Goal: Use online tool/utility: Utilize a website feature to perform a specific function

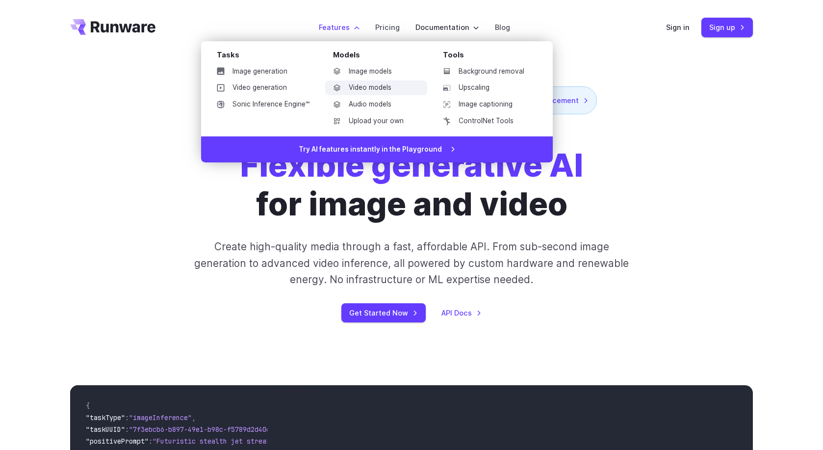
click at [369, 86] on link "Video models" at bounding box center [376, 87] width 102 height 15
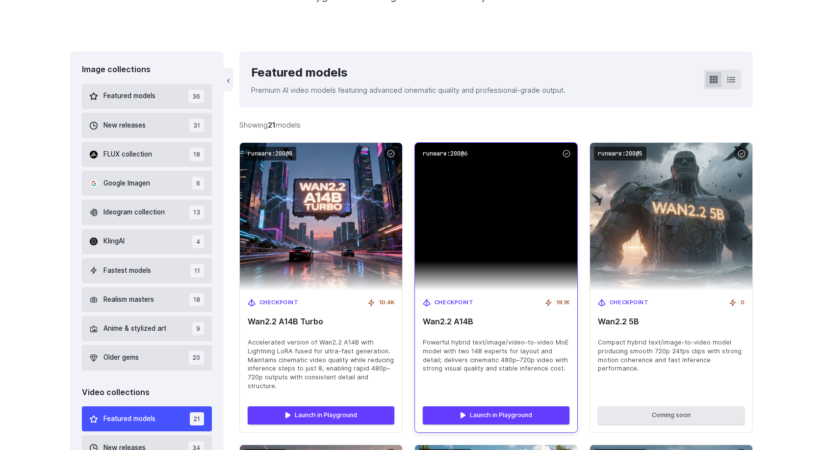
scroll to position [245, 0]
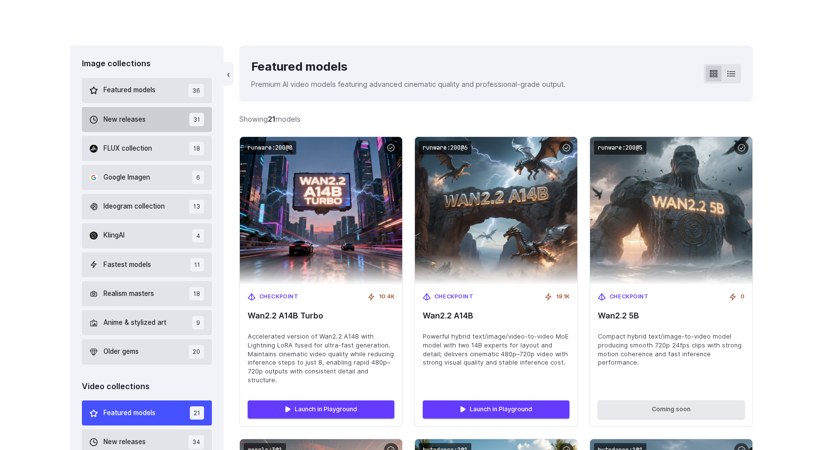
click at [140, 124] on span "New releases" at bounding box center [124, 119] width 42 height 11
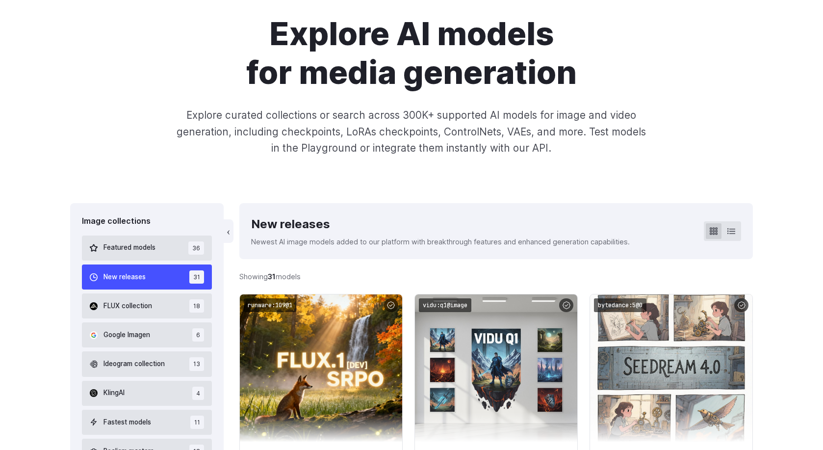
scroll to position [81, 0]
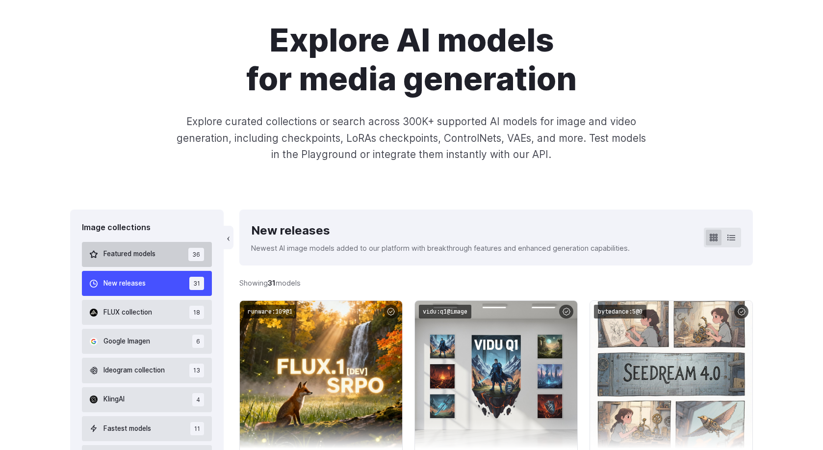
click at [132, 250] on span "Featured models" at bounding box center [129, 254] width 52 height 11
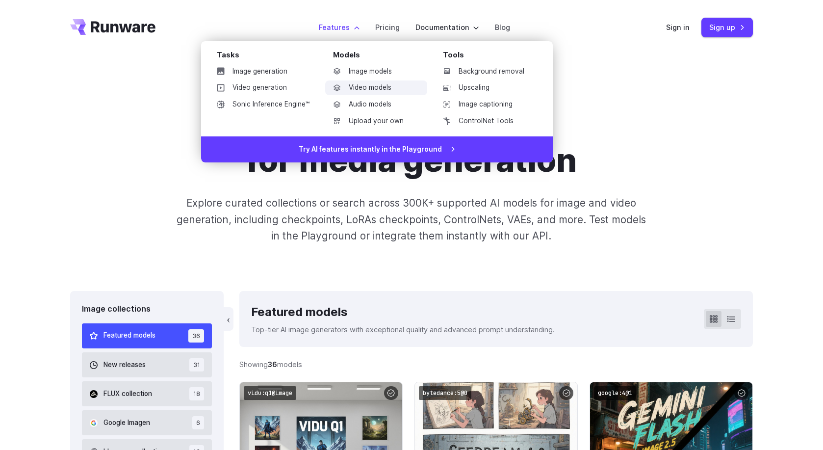
click at [381, 83] on link "Video models" at bounding box center [376, 87] width 102 height 15
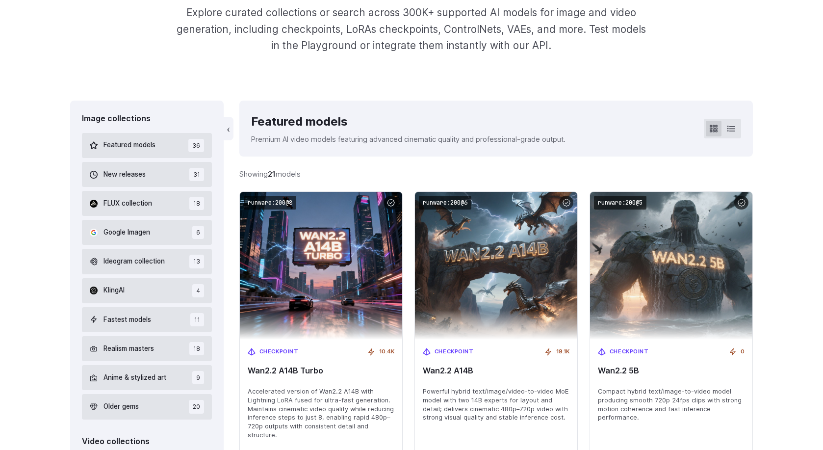
scroll to position [196, 0]
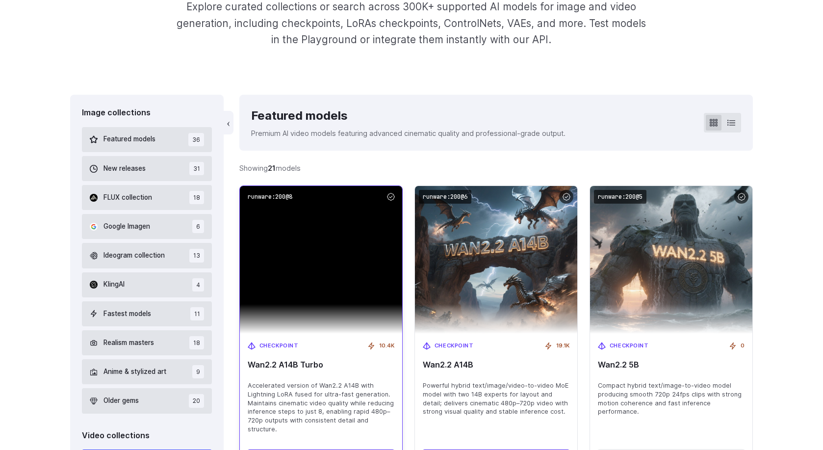
click at [343, 276] on img at bounding box center [321, 260] width 162 height 148
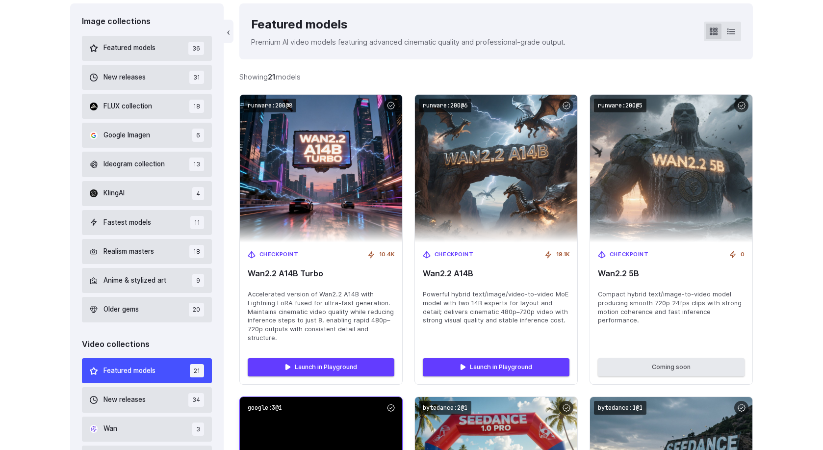
scroll to position [294, 0]
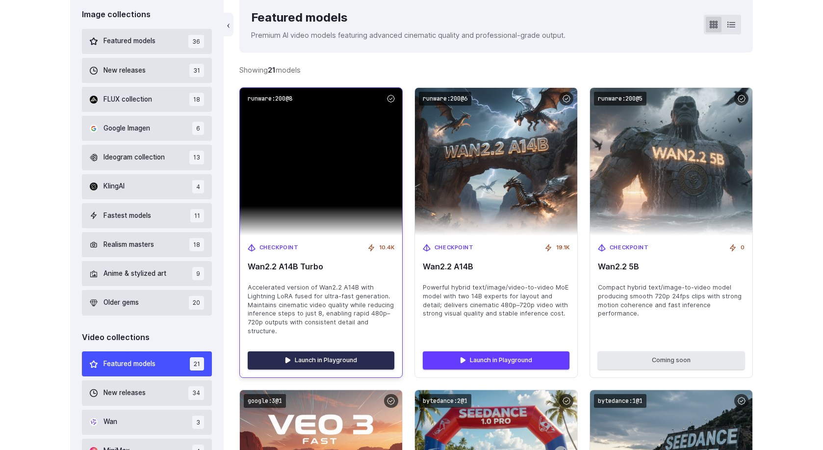
click at [330, 361] on link "Launch in Playground" at bounding box center [321, 360] width 147 height 18
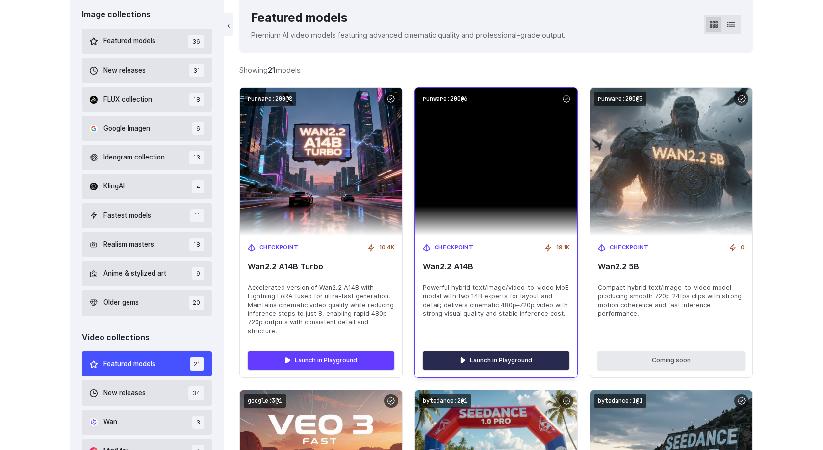
click at [473, 360] on link "Launch in Playground" at bounding box center [496, 360] width 147 height 18
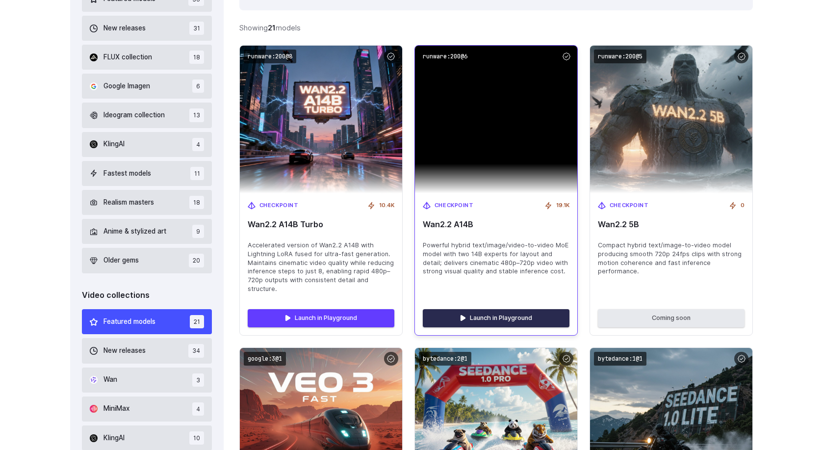
scroll to position [343, 0]
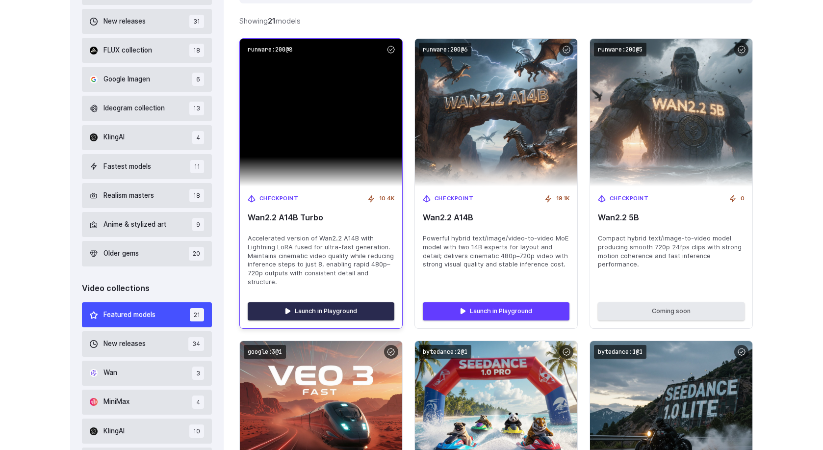
click at [312, 310] on link "Launch in Playground" at bounding box center [321, 311] width 147 height 18
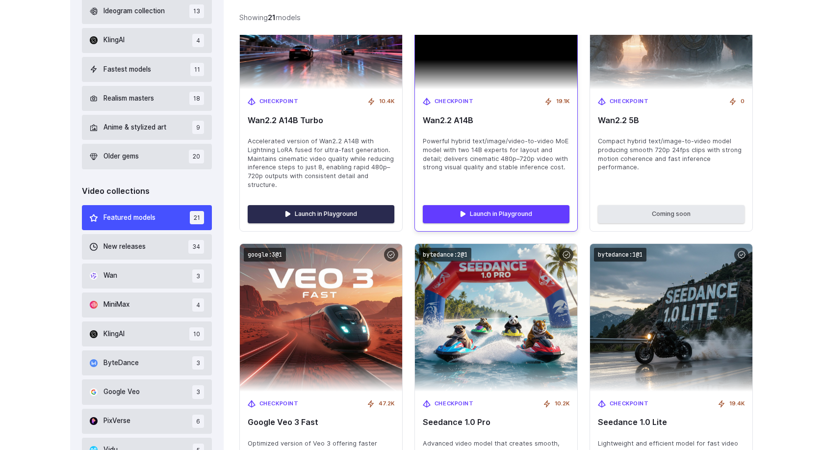
scroll to position [441, 0]
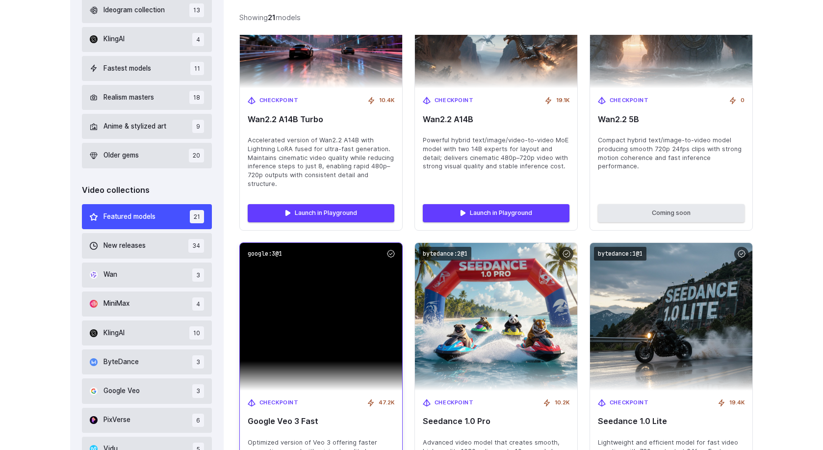
click at [354, 316] on img at bounding box center [321, 317] width 162 height 148
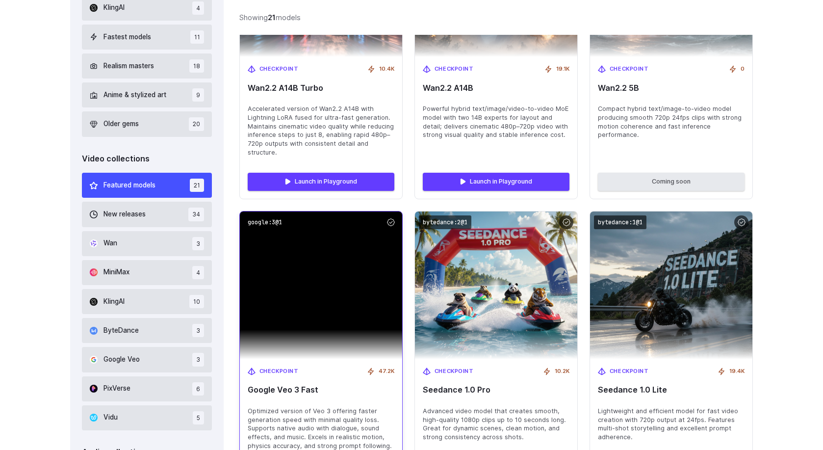
scroll to position [637, 0]
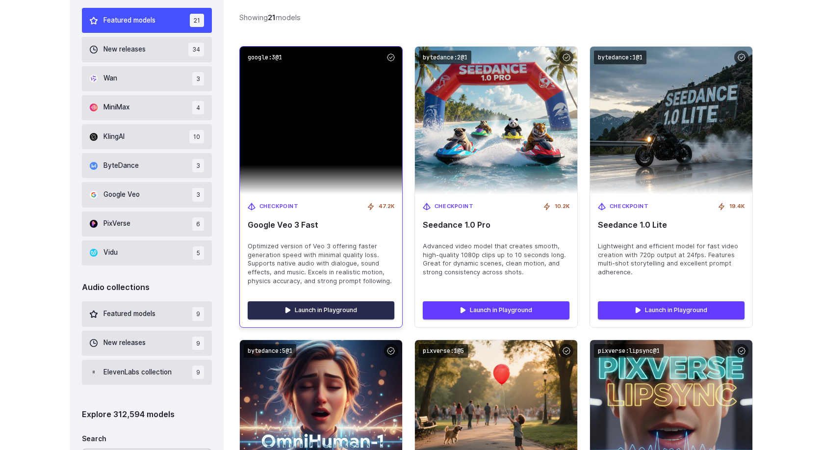
click at [305, 310] on link "Launch in Playground" at bounding box center [321, 310] width 147 height 18
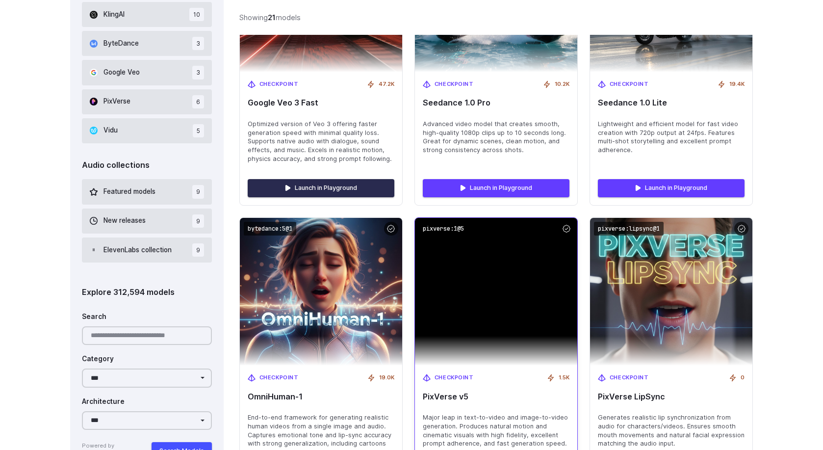
scroll to position [833, 0]
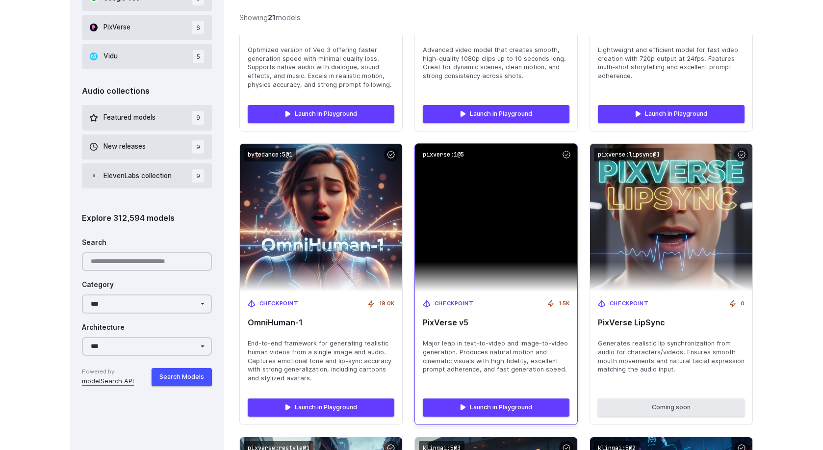
click at [483, 240] on img at bounding box center [496, 218] width 162 height 148
click at [474, 408] on link "Launch in Playground" at bounding box center [496, 407] width 147 height 18
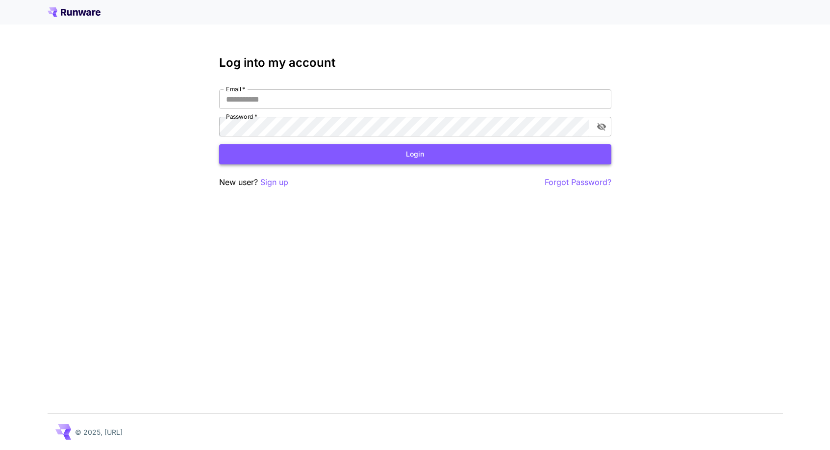
type input "**********"
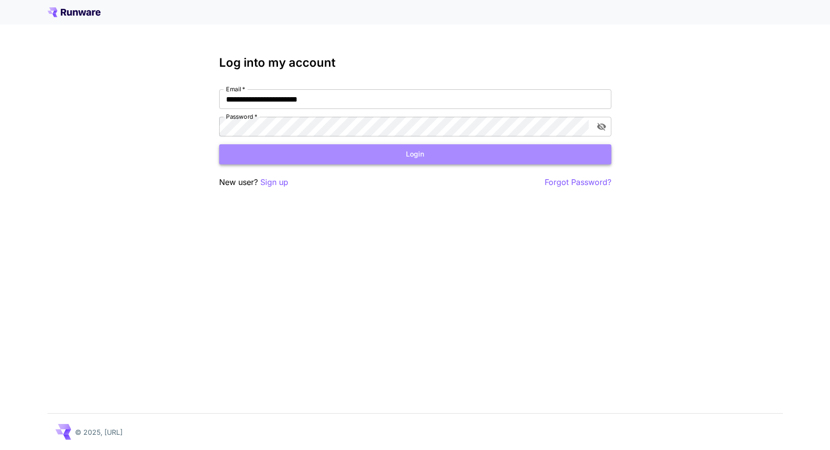
click at [384, 153] on button "Login" at bounding box center [415, 154] width 392 height 20
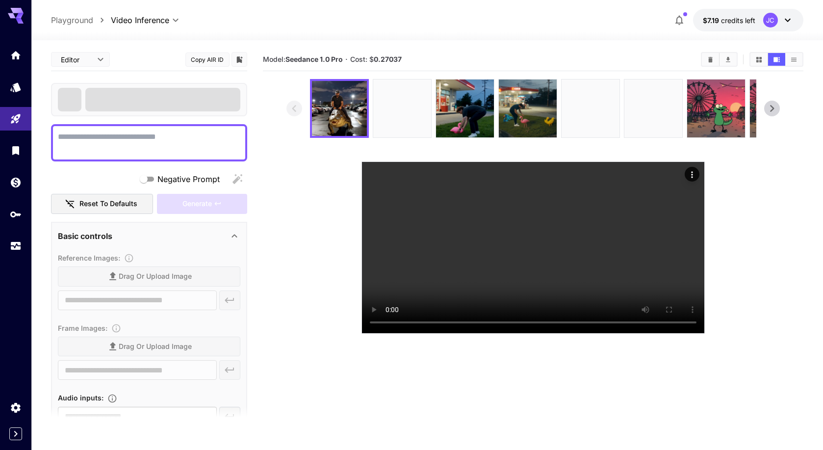
click at [67, 98] on span at bounding box center [70, 100] width 24 height 24
type input "**********"
type input "****"
type input "***"
click at [169, 139] on textarea "Negative Prompt" at bounding box center [149, 143] width 182 height 24
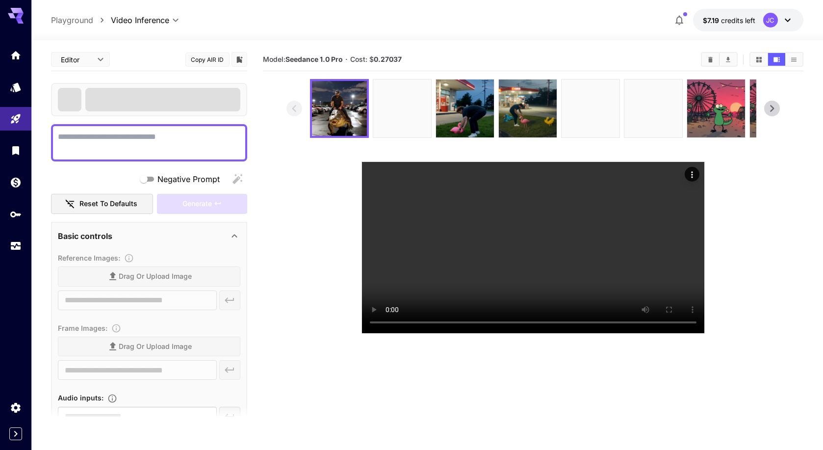
click at [136, 276] on div "Reference Images : Drag or upload image ​" at bounding box center [149, 283] width 182 height 62
click at [234, 236] on icon at bounding box center [234, 236] width 12 height 12
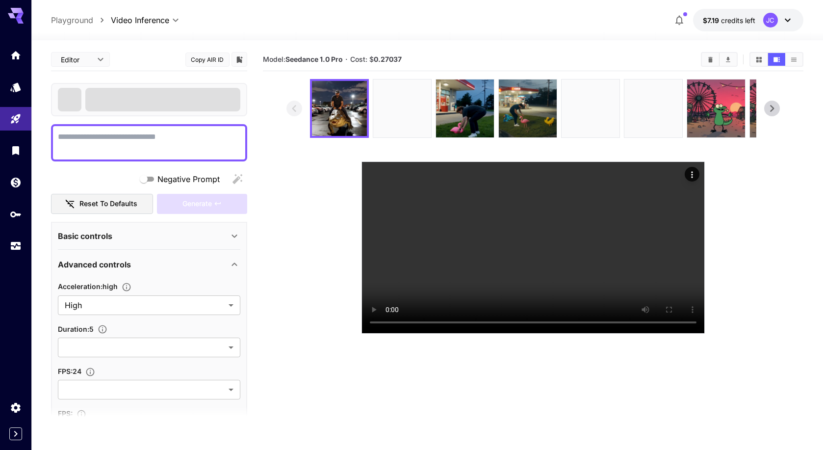
click at [234, 236] on icon at bounding box center [234, 235] width 5 height 3
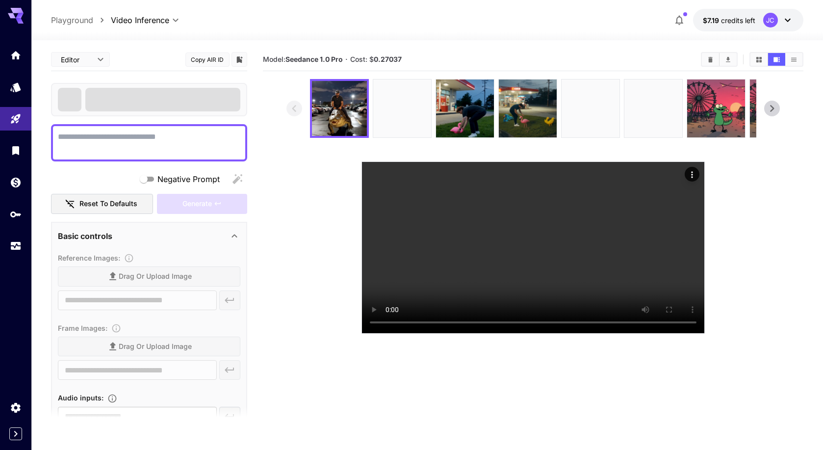
click at [114, 277] on div "Reference Images : Drag or upload image ​" at bounding box center [149, 283] width 182 height 62
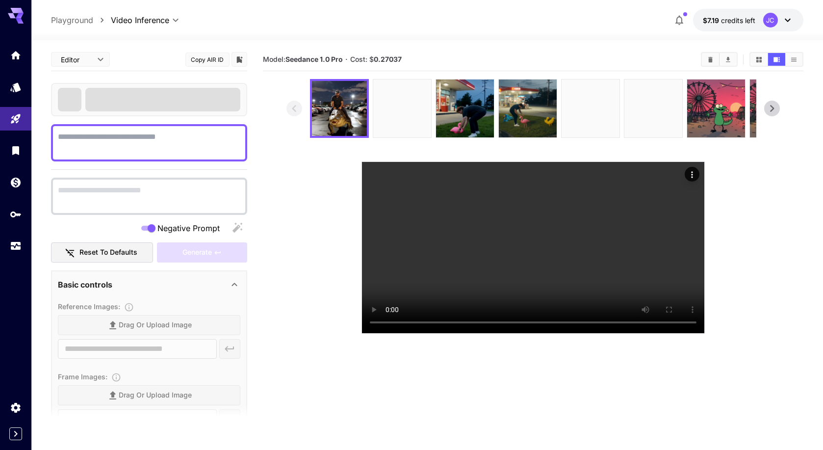
click at [132, 143] on textarea "Negative Prompt" at bounding box center [149, 143] width 182 height 24
type textarea "******"
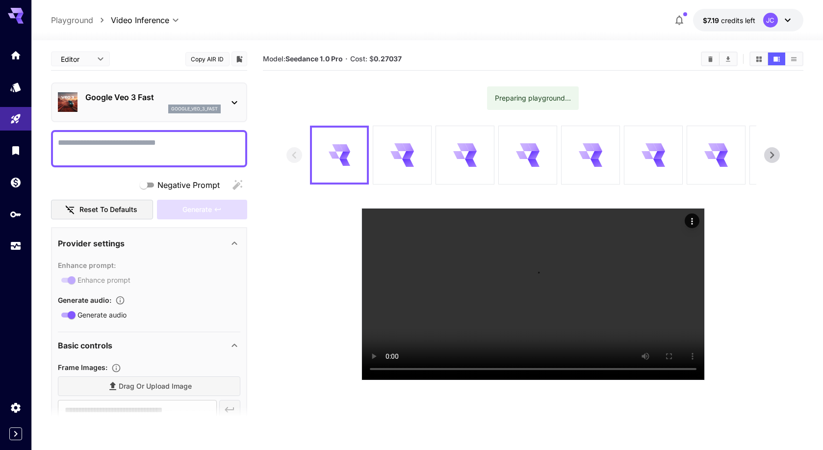
scroll to position [147, 0]
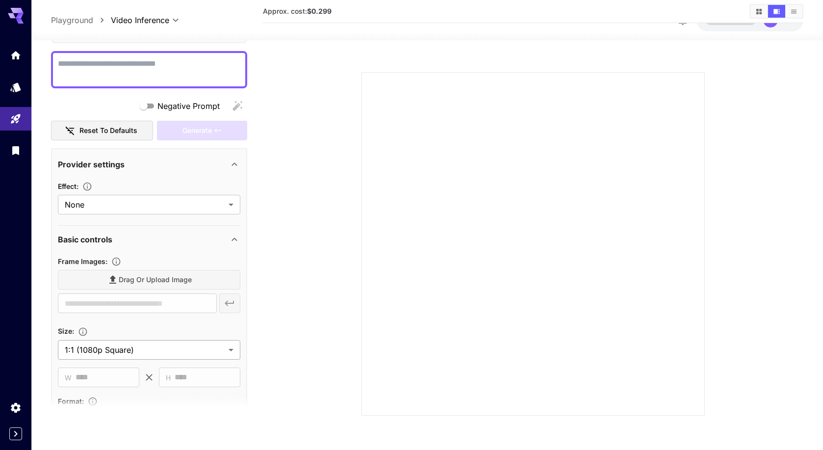
scroll to position [98, 0]
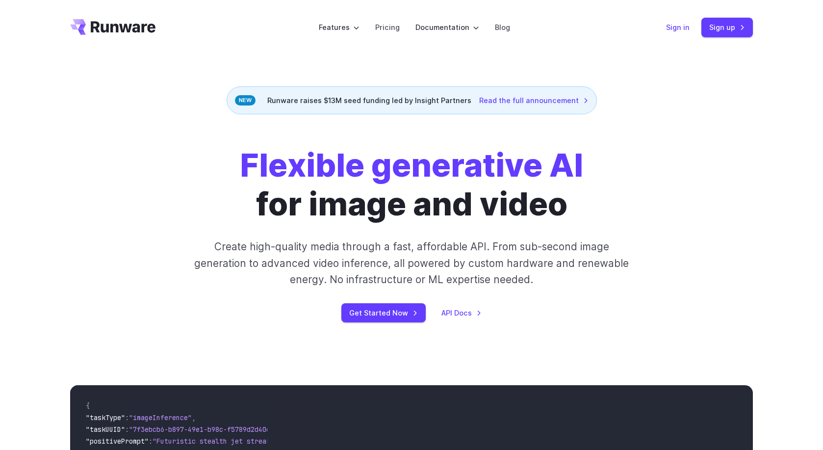
click at [679, 29] on link "Sign in" at bounding box center [678, 27] width 24 height 11
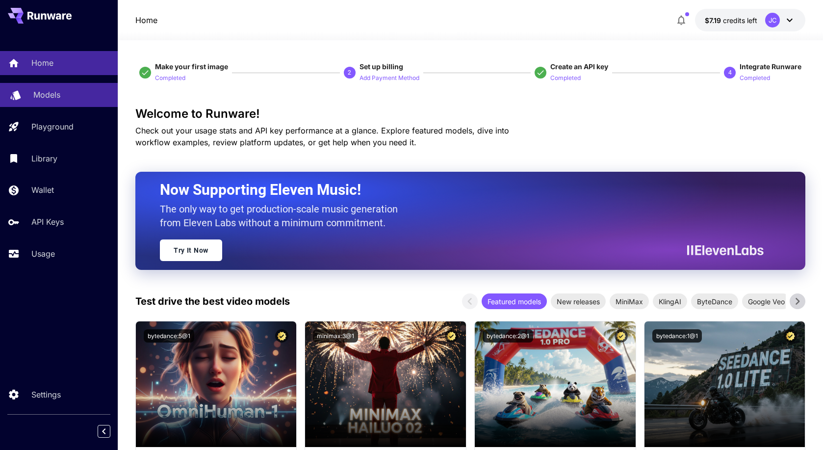
click at [54, 98] on p "Models" at bounding box center [46, 95] width 27 height 12
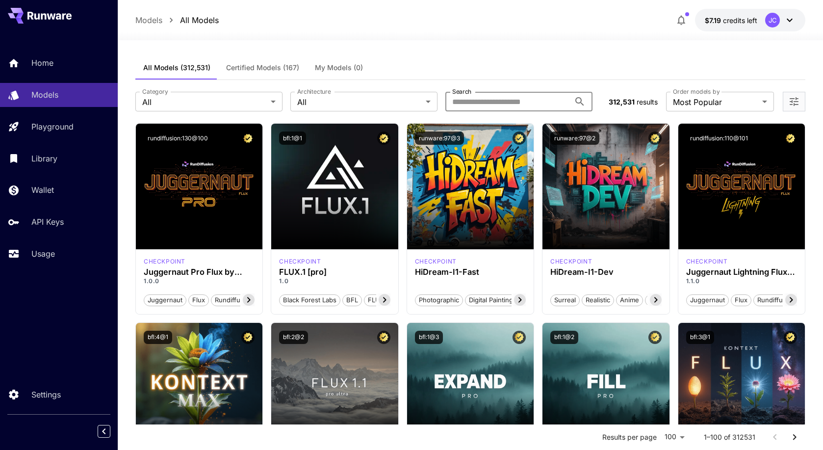
click at [498, 104] on input "Search" at bounding box center [507, 102] width 125 height 20
type input "*****"
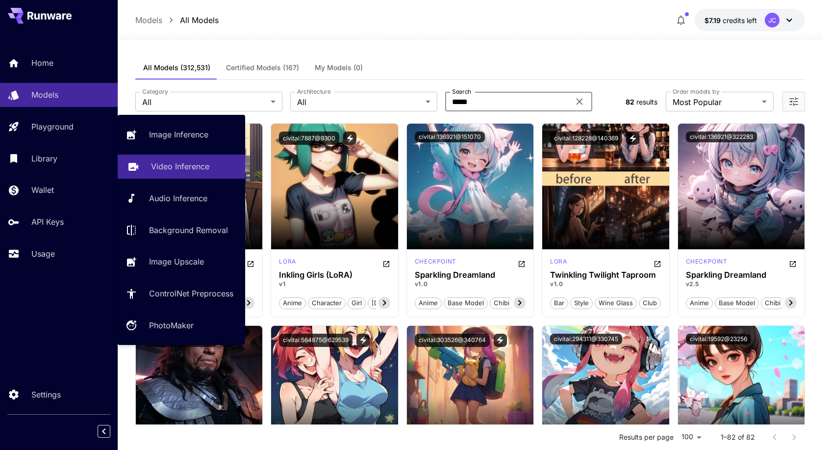
click at [170, 165] on p "Video Inference" at bounding box center [180, 166] width 58 height 12
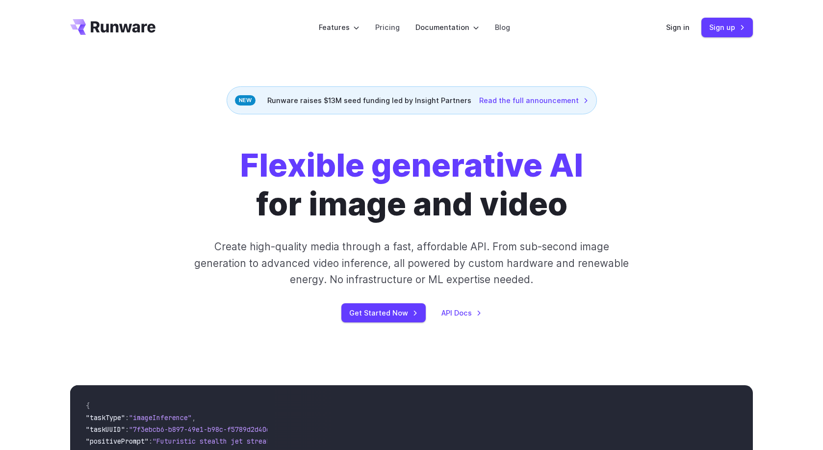
click at [677, 16] on header "Features Tasks Image generation Video generation Sonic Inference Engine™ Models…" at bounding box center [411, 27] width 706 height 55
click at [677, 25] on link "Sign in" at bounding box center [678, 27] width 24 height 11
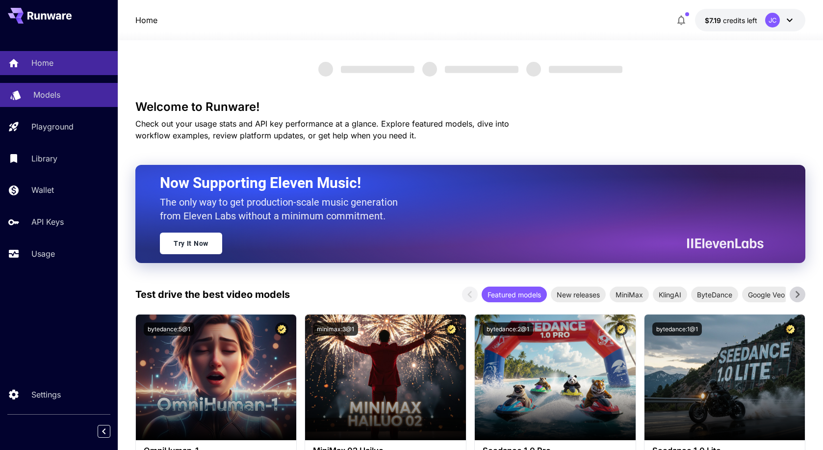
click at [48, 97] on p "Models" at bounding box center [46, 95] width 27 height 12
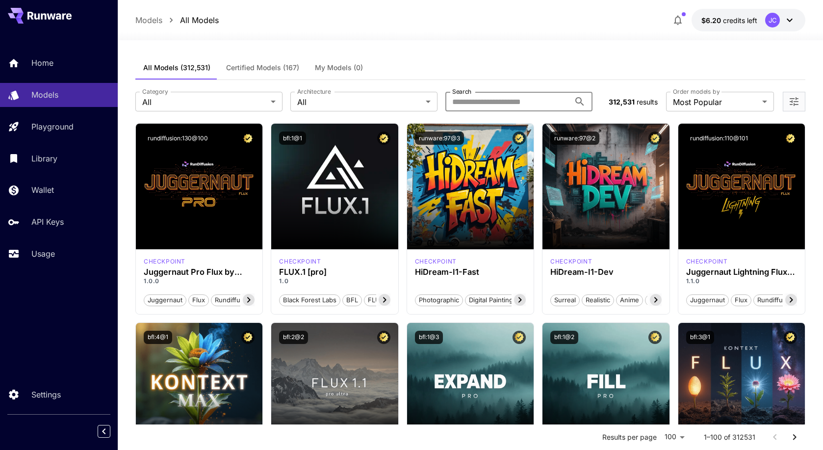
click at [488, 104] on input "Search" at bounding box center [507, 102] width 125 height 20
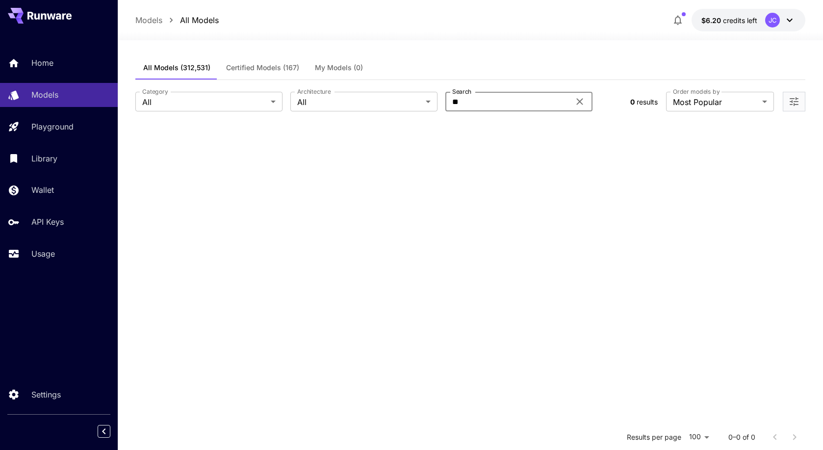
type input "*"
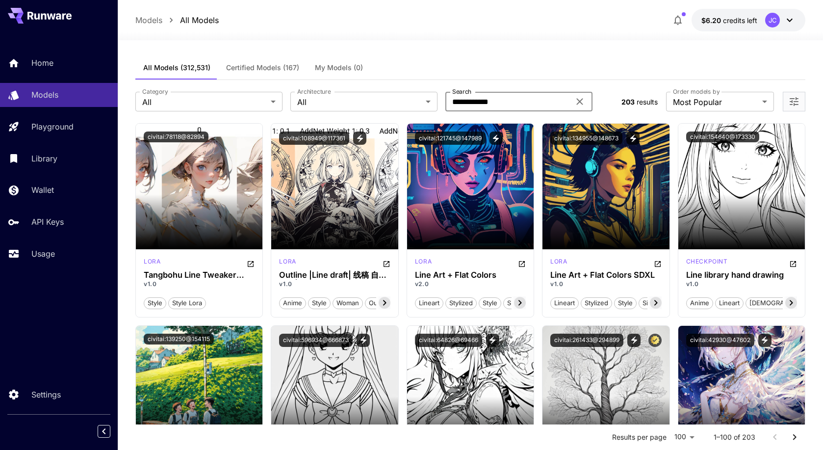
type input "**********"
